Goal: Task Accomplishment & Management: Manage account settings

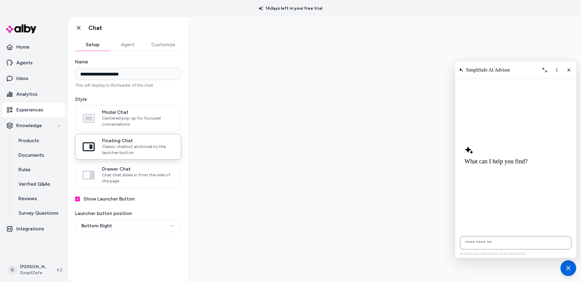
click at [171, 44] on button "Customize" at bounding box center [163, 45] width 36 height 12
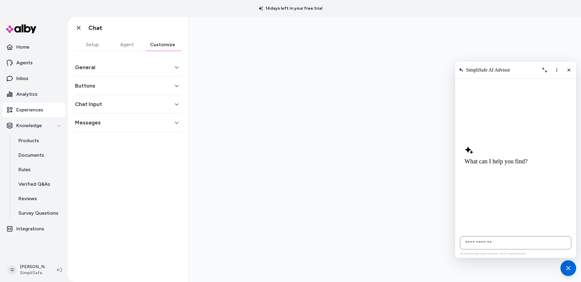
click at [121, 83] on button "Buttons" at bounding box center [128, 86] width 106 height 8
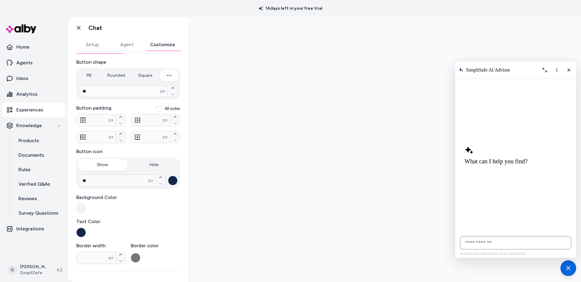
scroll to position [47, 0]
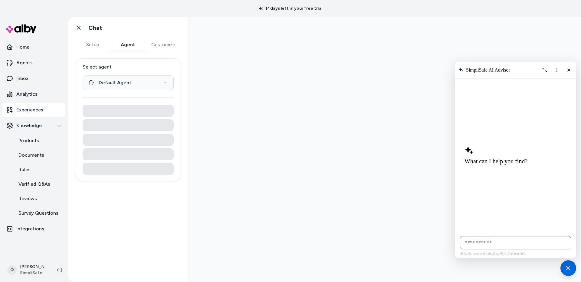
click at [132, 41] on button "Agent" at bounding box center [127, 45] width 35 height 12
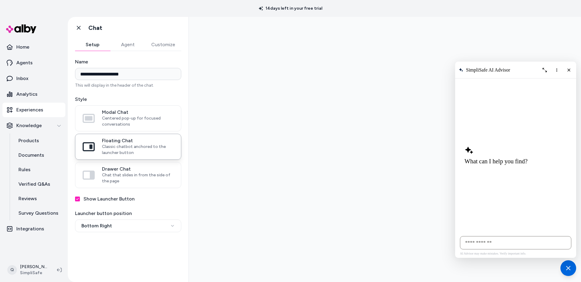
click at [100, 46] on button "Setup" at bounding box center [92, 45] width 35 height 12
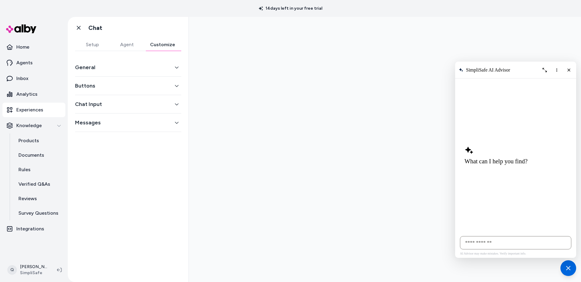
click at [153, 47] on button "Customize" at bounding box center [162, 45] width 37 height 12
click at [85, 45] on button "Setup" at bounding box center [92, 45] width 34 height 12
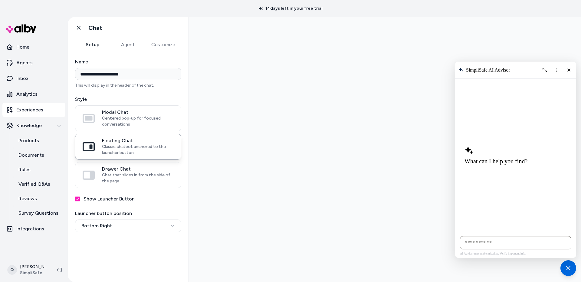
click at [168, 43] on button "Customize" at bounding box center [163, 45] width 36 height 12
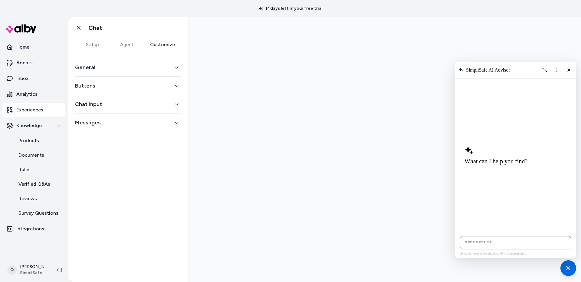
click at [115, 67] on button "General" at bounding box center [128, 67] width 106 height 8
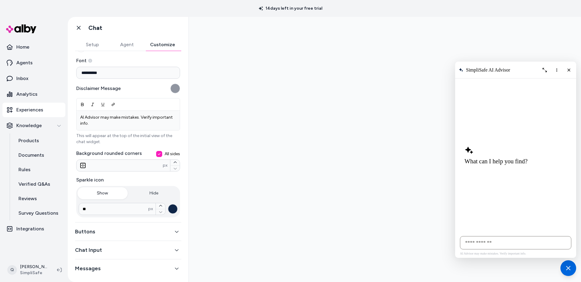
scroll to position [71, 0]
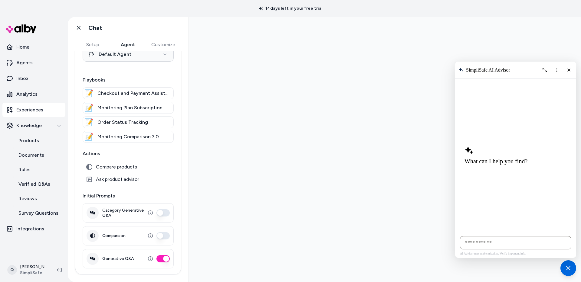
click at [129, 46] on button "Agent" at bounding box center [127, 45] width 35 height 12
